Goal: Check status: Check status

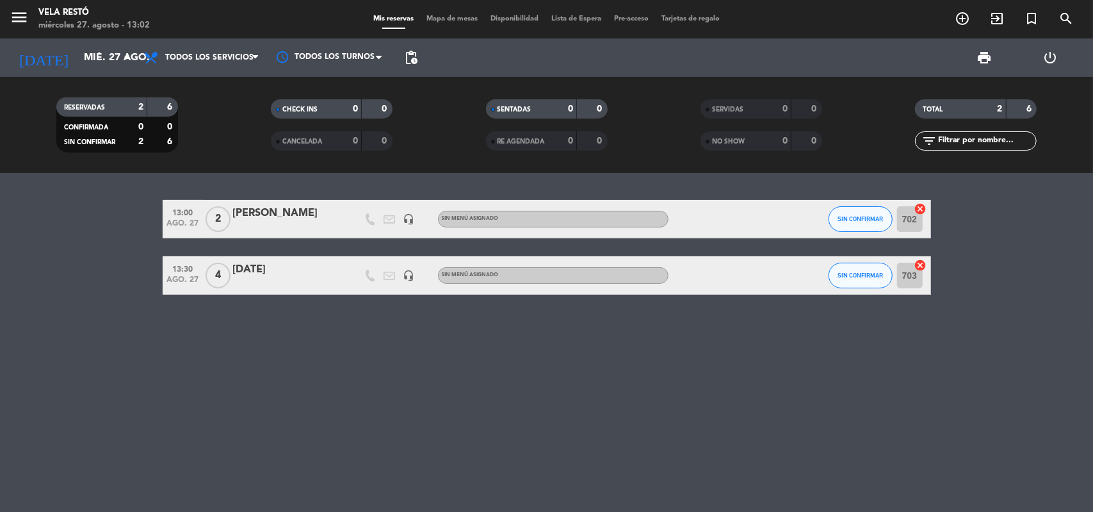
click at [378, 495] on div "13:00 [DATE] 2 [PERSON_NAME] headset_mic Sin menú asignado SIN CONFIRMAR 702 ca…" at bounding box center [546, 342] width 1093 height 339
click at [95, 54] on input "mié. 27 ago." at bounding box center [145, 57] width 135 height 25
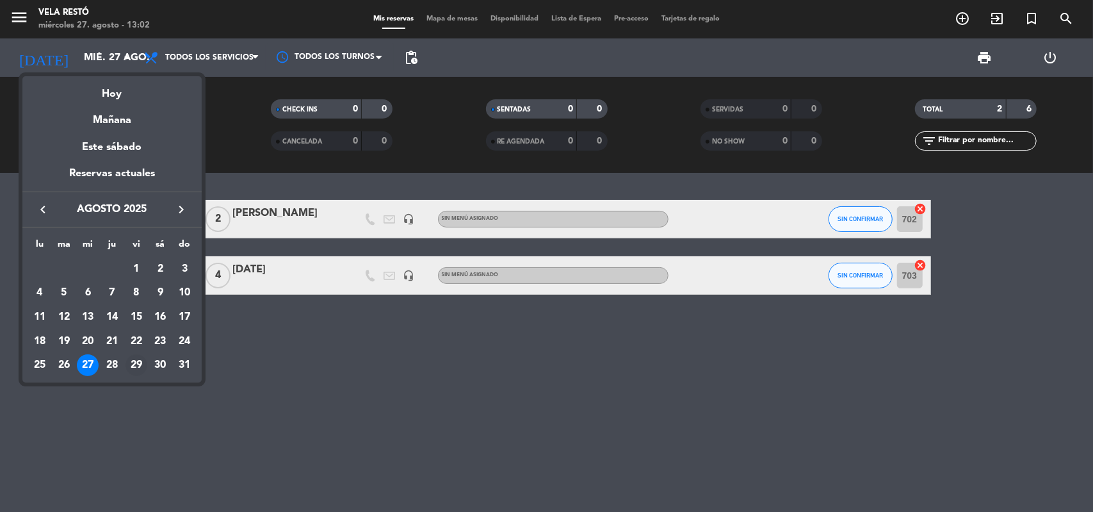
click at [137, 364] on div "29" at bounding box center [137, 365] width 22 height 22
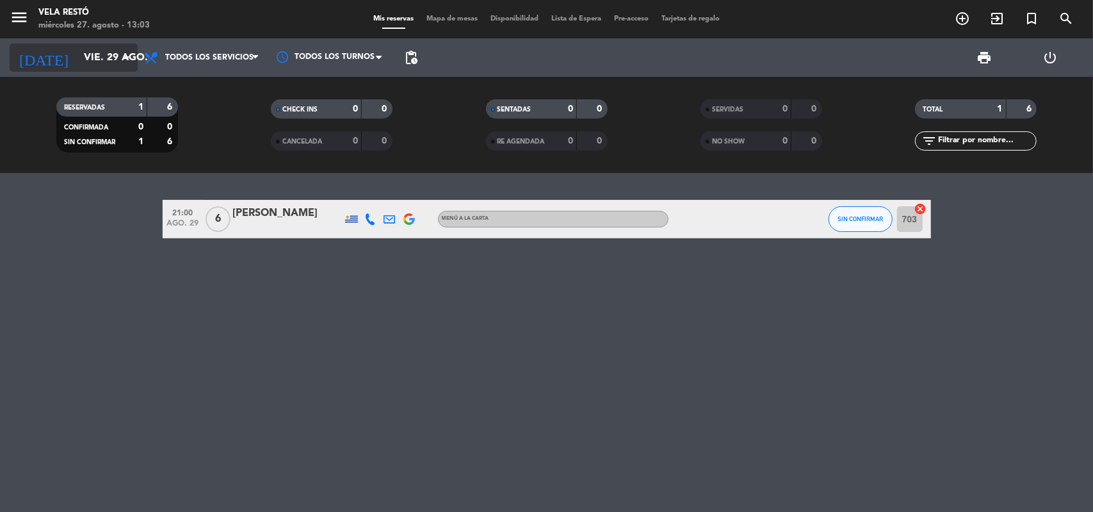
click at [126, 56] on icon "arrow_drop_down" at bounding box center [126, 57] width 15 height 15
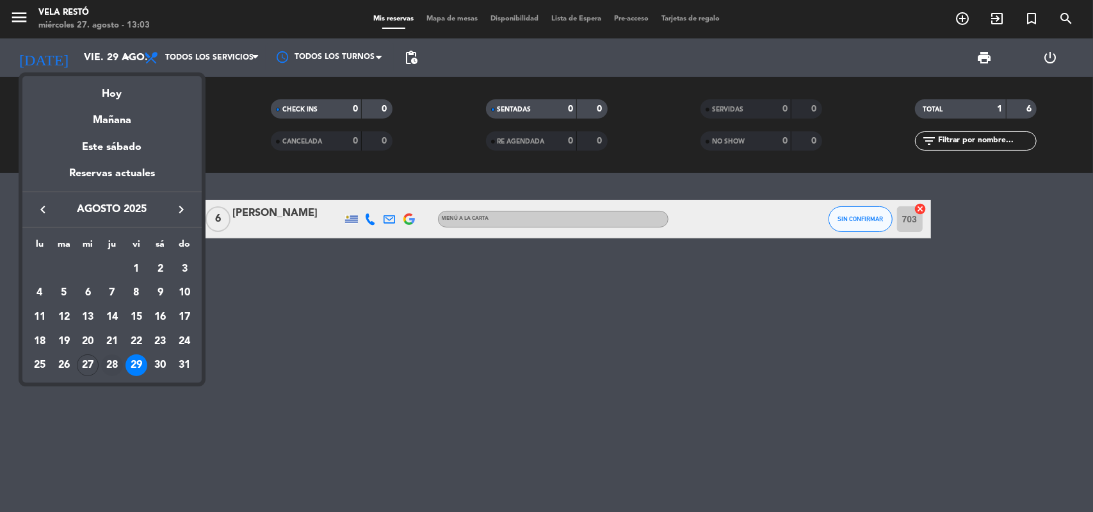
click at [102, 371] on td "28" at bounding box center [112, 365] width 24 height 24
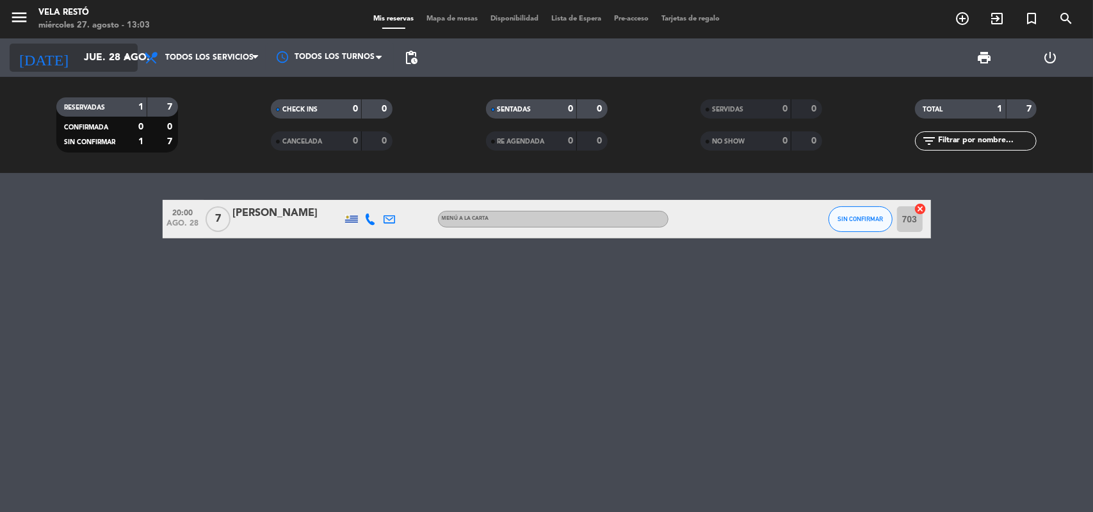
click at [98, 64] on input "jue. 28 ago." at bounding box center [145, 57] width 135 height 25
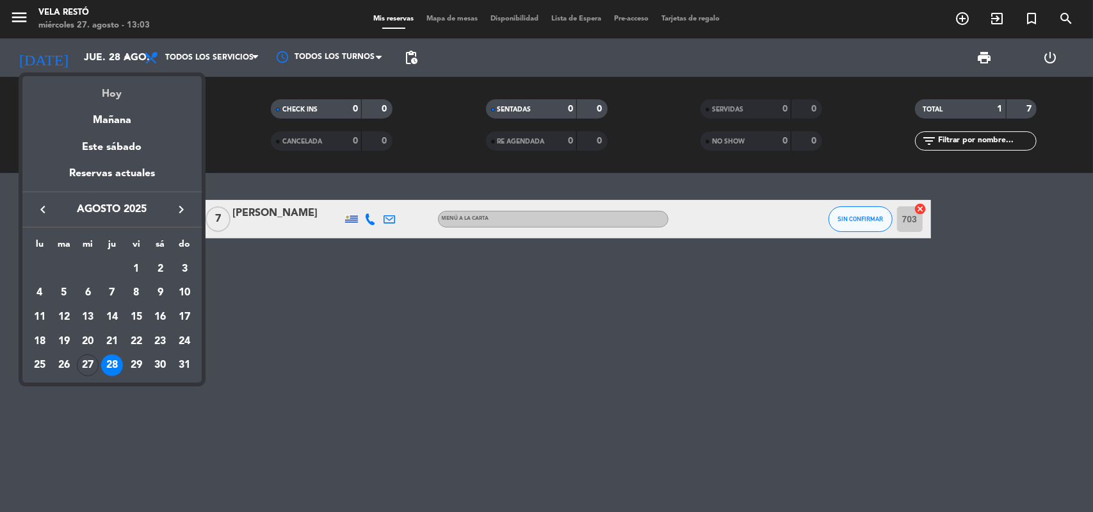
click at [104, 99] on div "Hoy" at bounding box center [111, 89] width 179 height 26
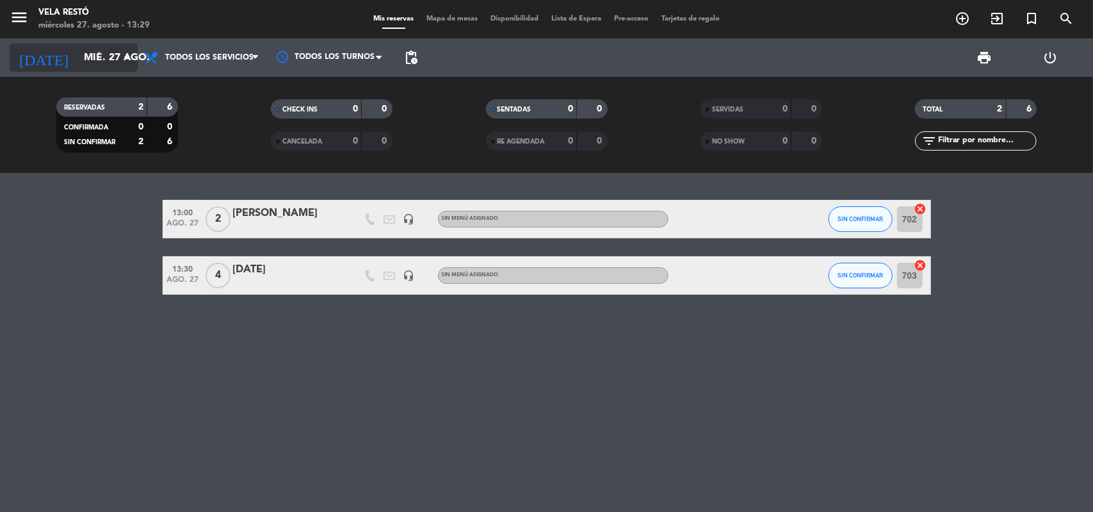
click at [96, 54] on input "mié. 27 ago." at bounding box center [145, 57] width 135 height 25
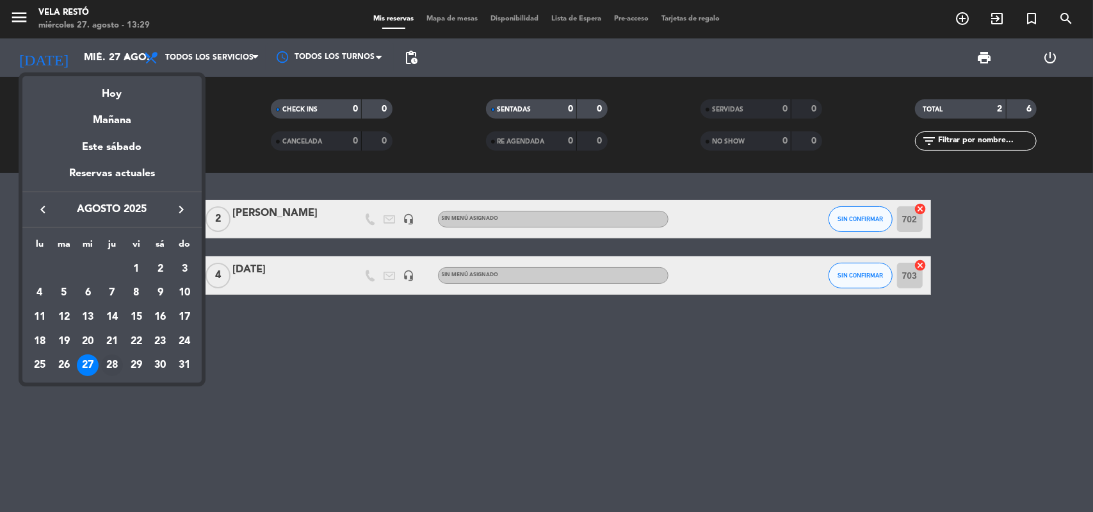
click at [114, 365] on div "28" at bounding box center [112, 365] width 22 height 22
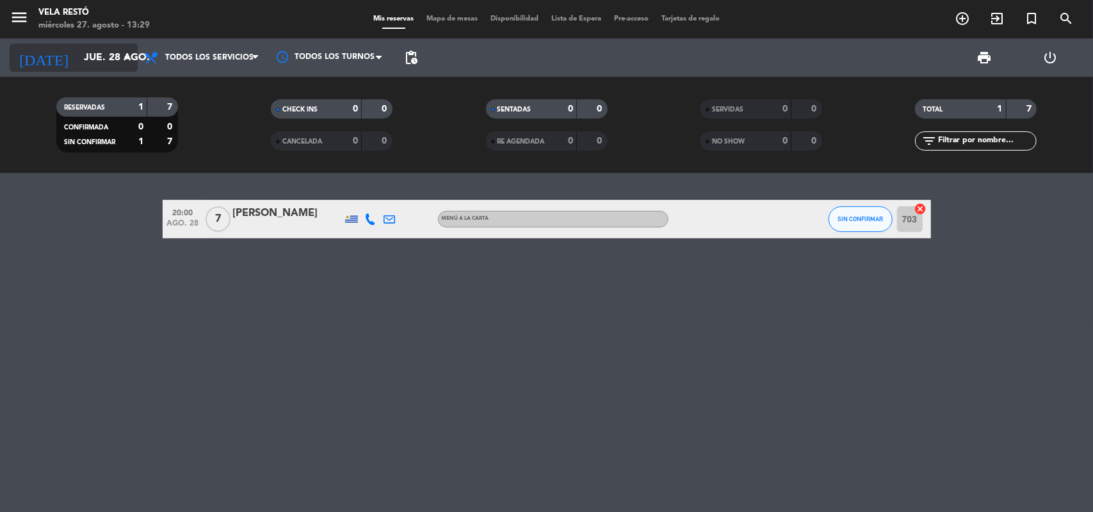
click at [120, 63] on icon "arrow_drop_down" at bounding box center [126, 57] width 15 height 15
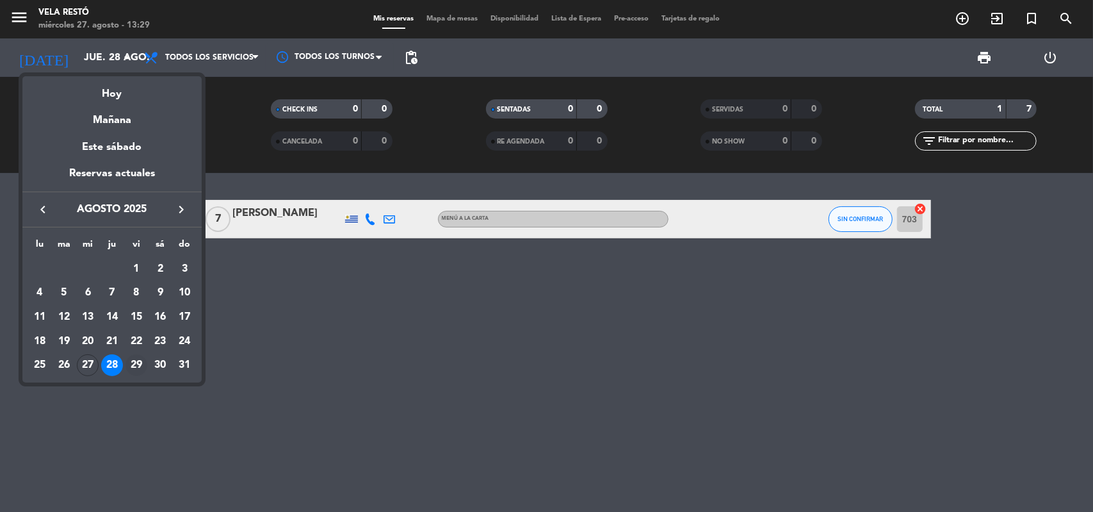
click at [136, 364] on div "29" at bounding box center [137, 365] width 22 height 22
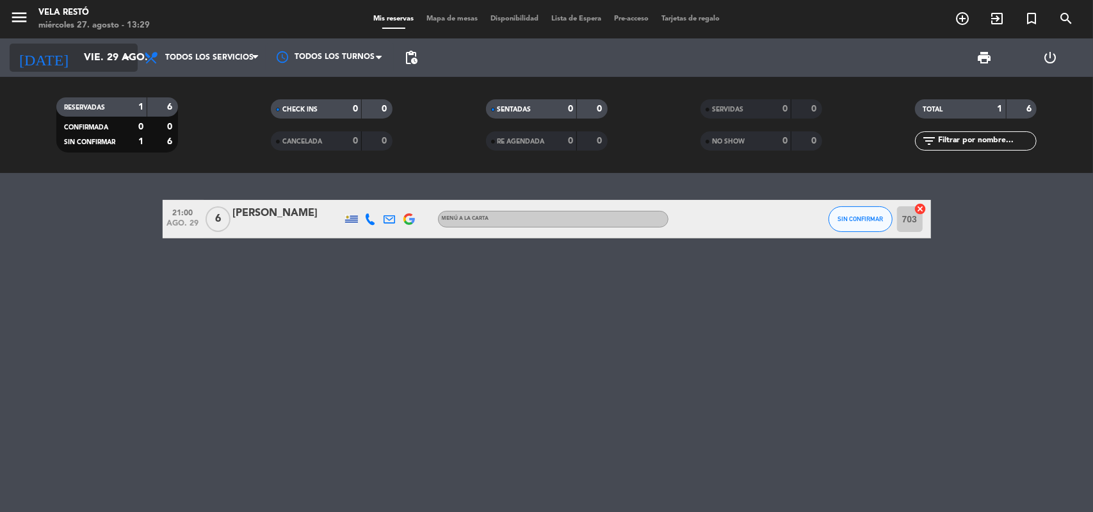
click at [134, 61] on icon "arrow_drop_down" at bounding box center [126, 57] width 15 height 15
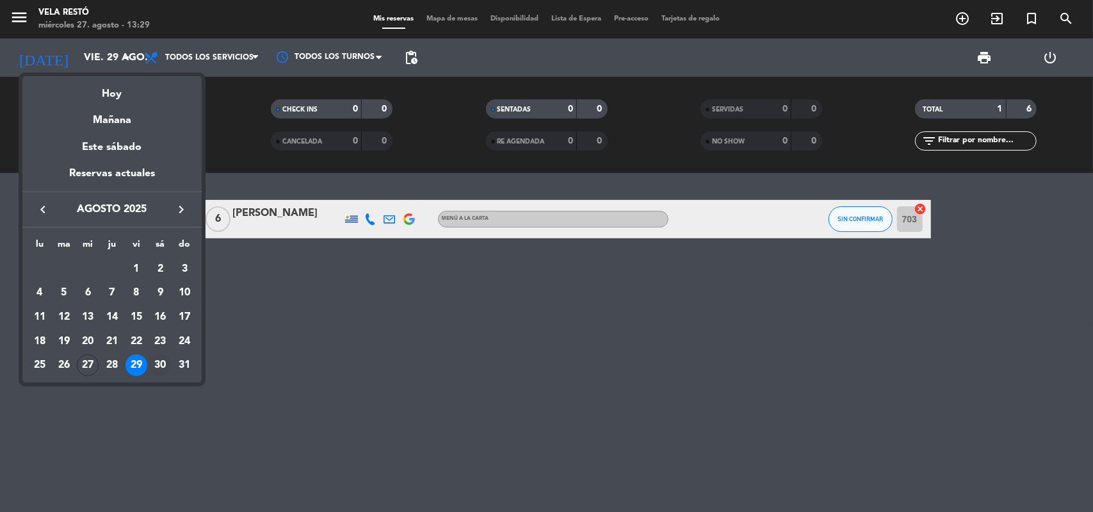
click at [163, 366] on div "30" at bounding box center [160, 365] width 22 height 22
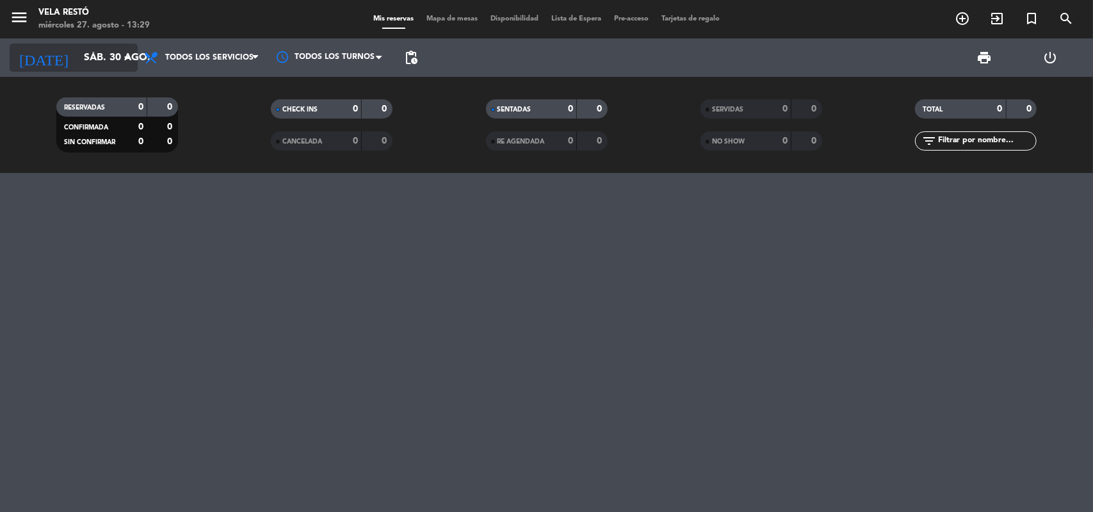
click at [97, 63] on input "sáb. 30 ago." at bounding box center [145, 57] width 135 height 25
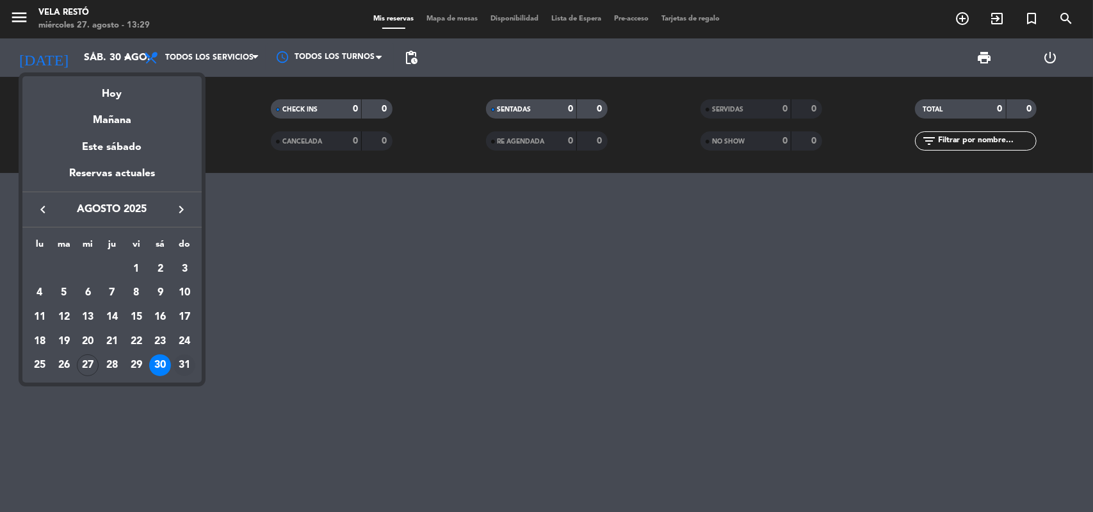
click at [181, 364] on div "31" at bounding box center [185, 365] width 22 height 22
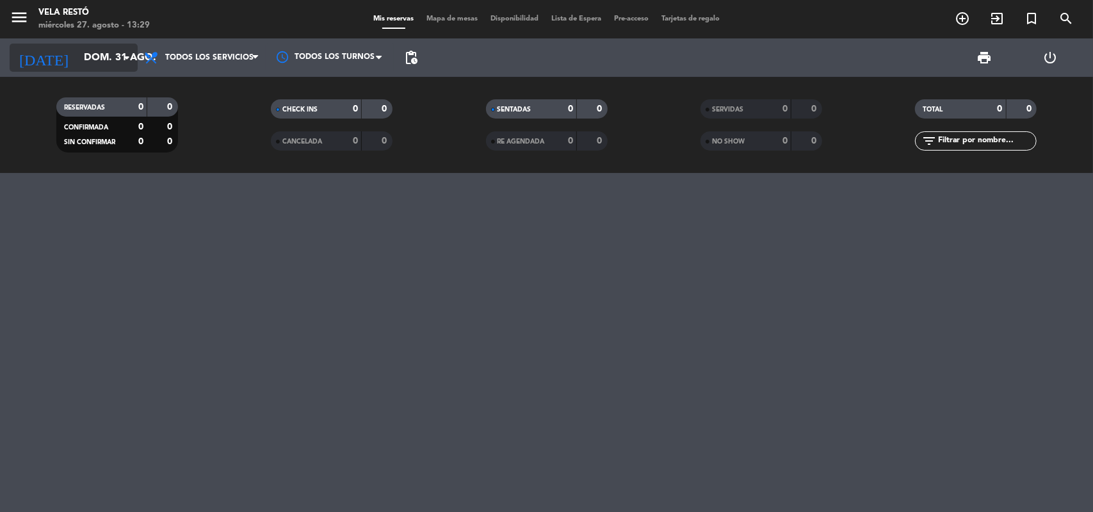
click at [126, 49] on input "dom. 31 ago." at bounding box center [145, 57] width 135 height 25
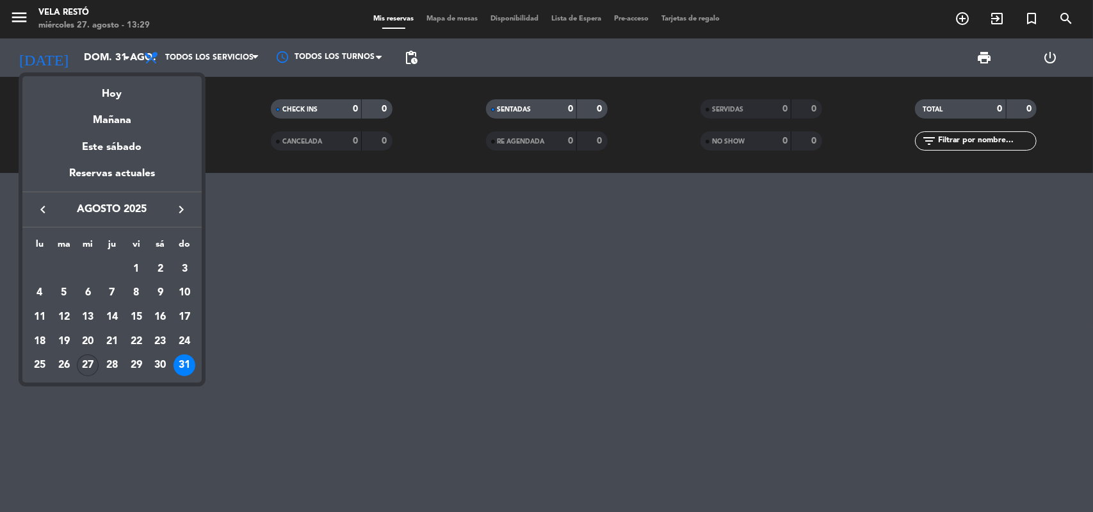
click at [91, 359] on div "27" at bounding box center [88, 365] width 22 height 22
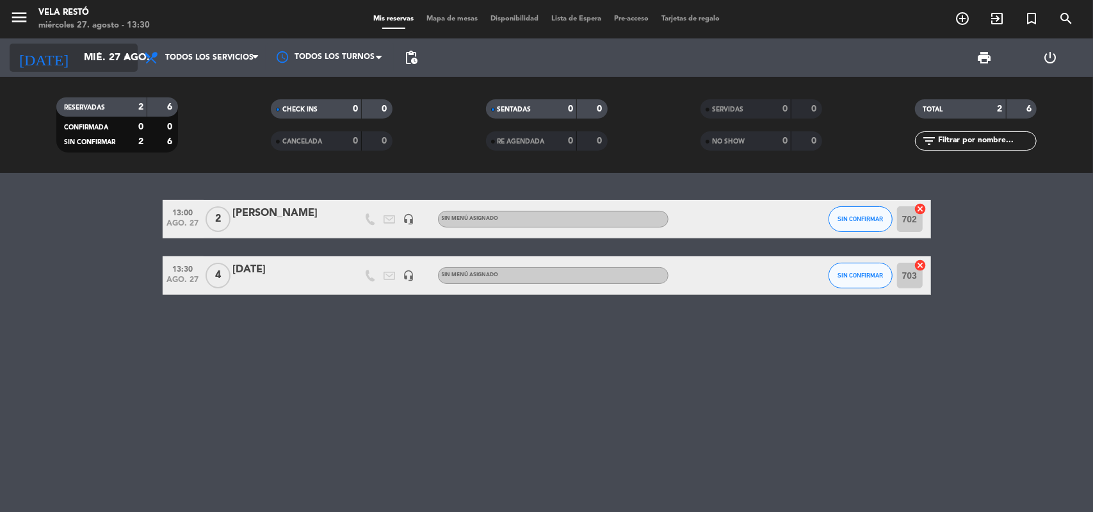
click at [135, 69] on input "mié. 27 ago." at bounding box center [145, 57] width 135 height 25
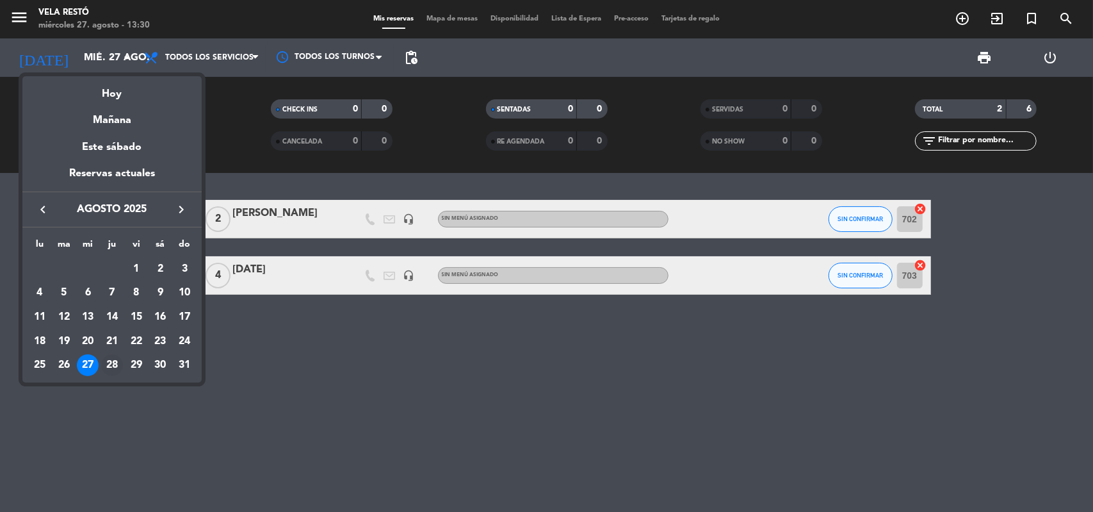
click at [117, 363] on div "28" at bounding box center [112, 365] width 22 height 22
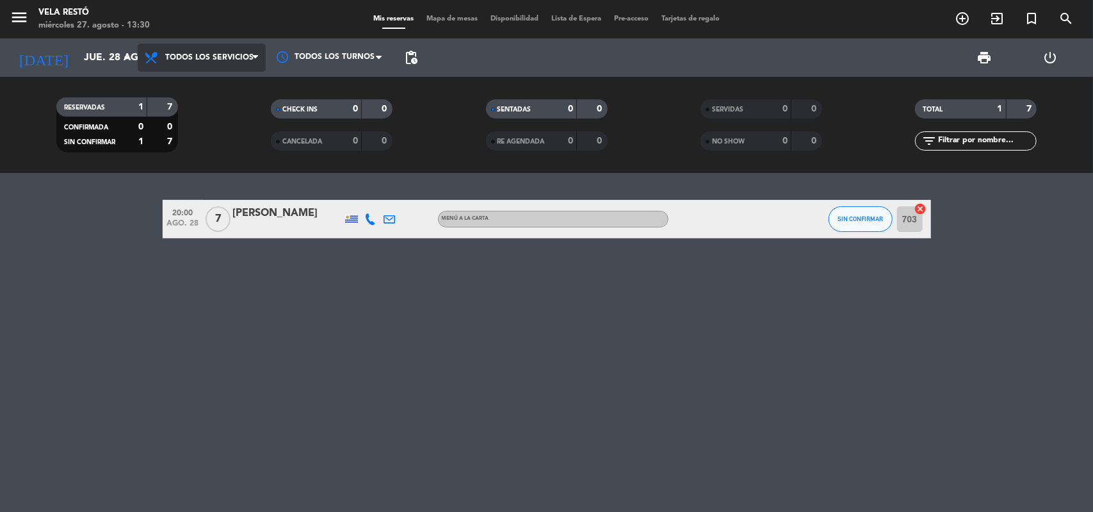
click at [234, 58] on span "Todos los servicios" at bounding box center [209, 57] width 88 height 9
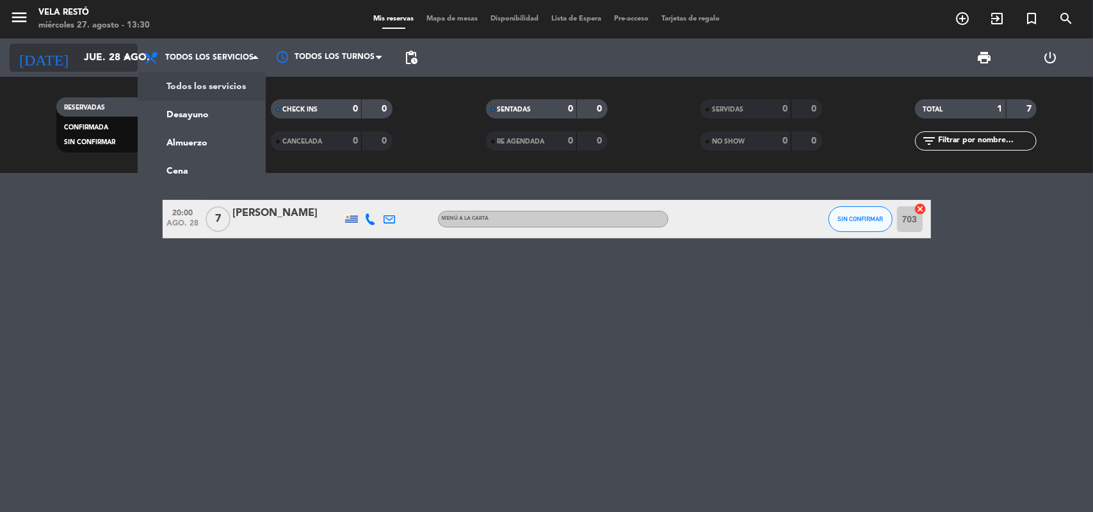
click at [126, 60] on icon "arrow_drop_down" at bounding box center [126, 57] width 15 height 15
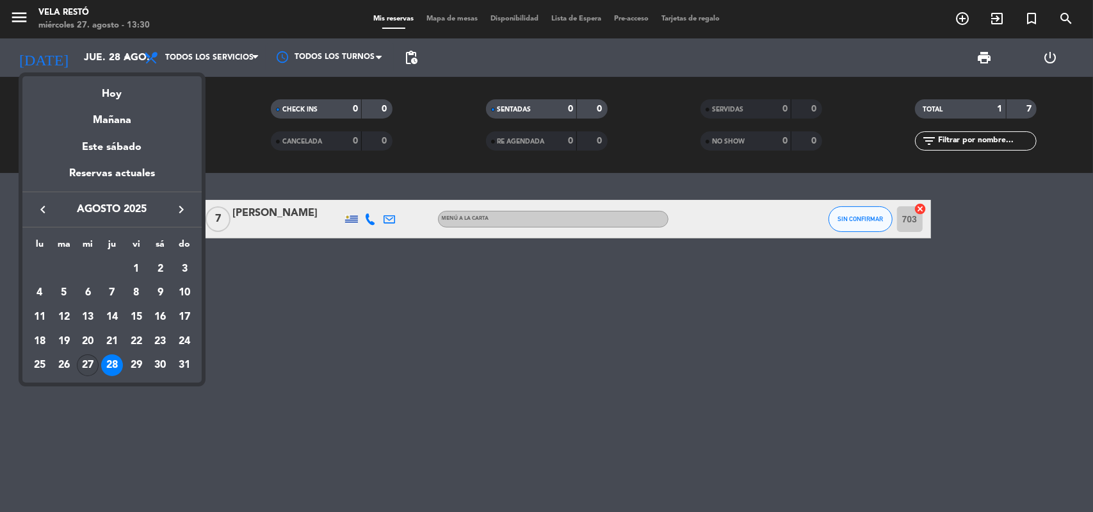
click at [88, 364] on div "27" at bounding box center [88, 365] width 22 height 22
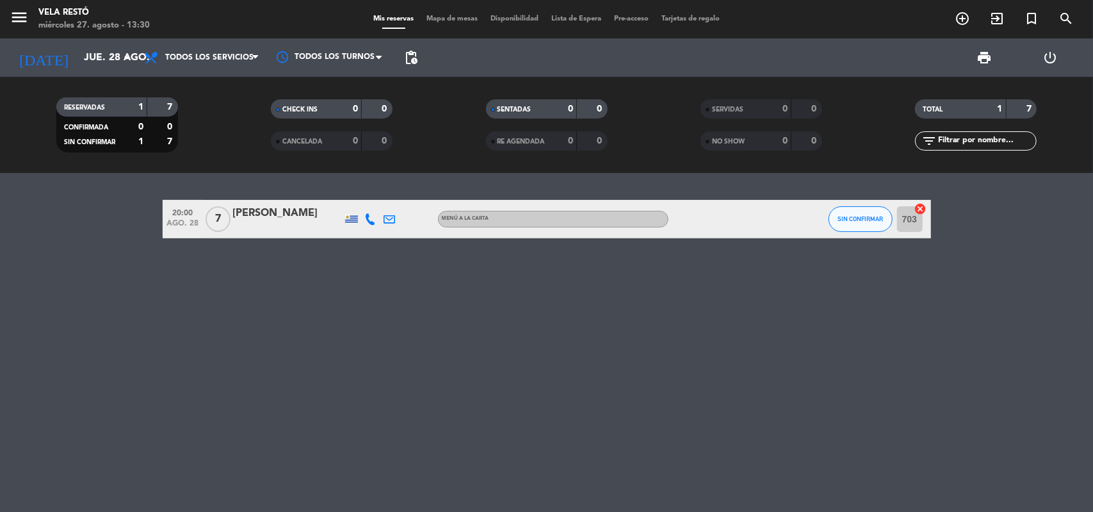
type input "mié. 27 ago."
